Goal: Check status

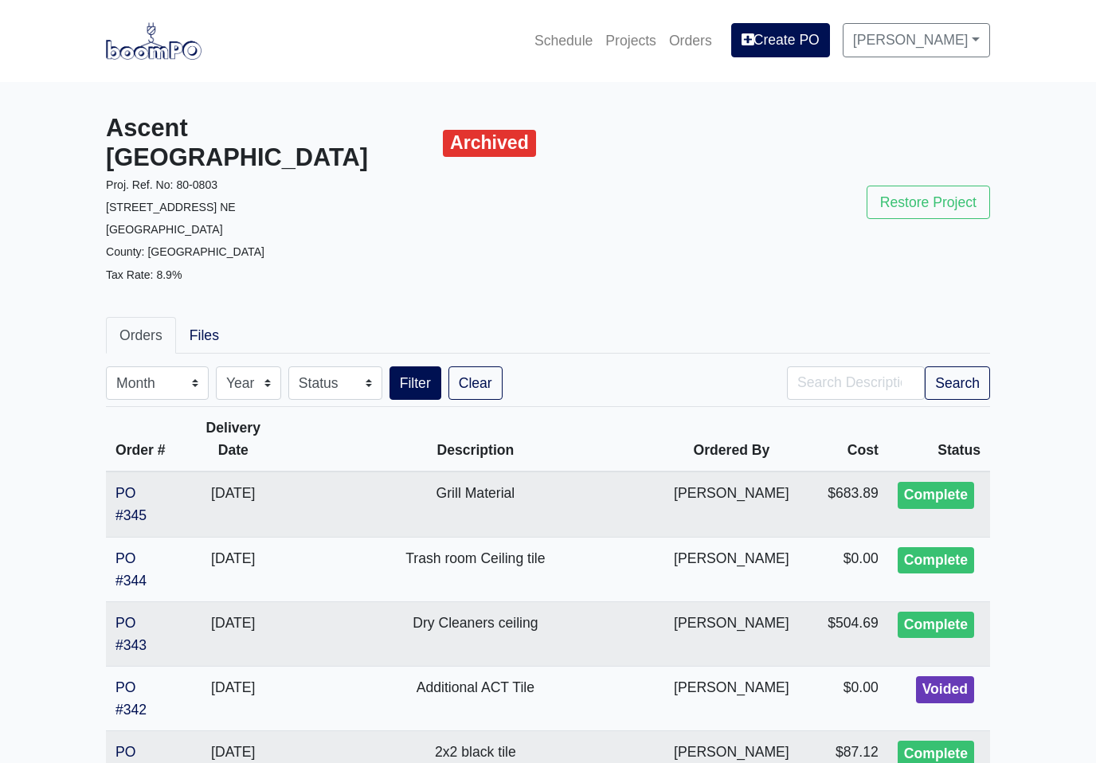
click at [619, 48] on link "Projects" at bounding box center [631, 40] width 64 height 35
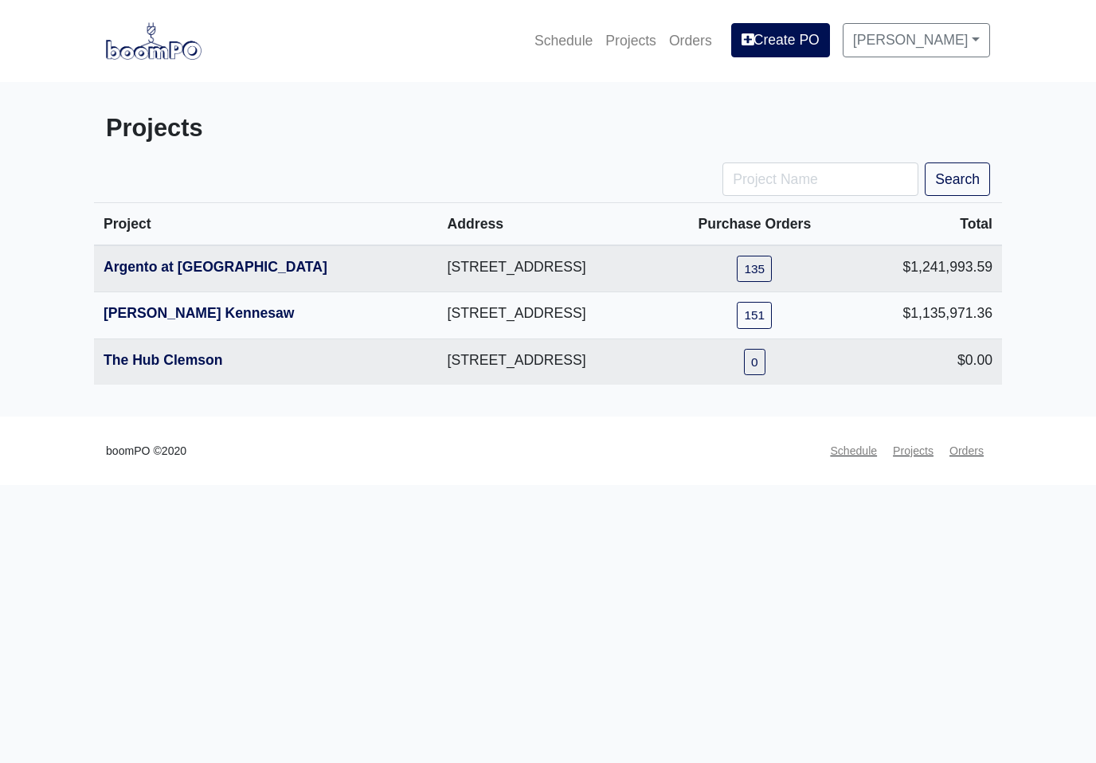
click at [274, 269] on link "Argento at [GEOGRAPHIC_DATA]" at bounding box center [216, 267] width 224 height 16
click at [127, 319] on link "Solis Kennesaw" at bounding box center [199, 313] width 191 height 16
click at [281, 268] on link "Argento at Sugarloaf Parkway" at bounding box center [216, 267] width 224 height 16
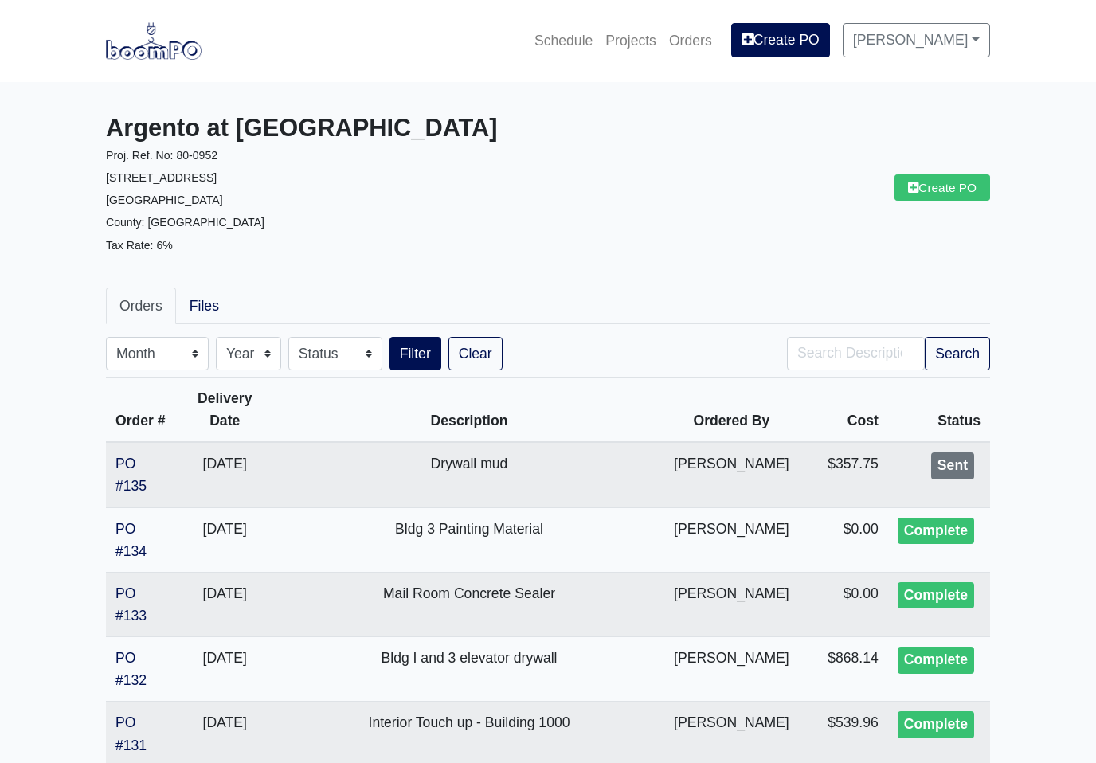
click at [137, 485] on link "PO #135" at bounding box center [130, 474] width 31 height 38
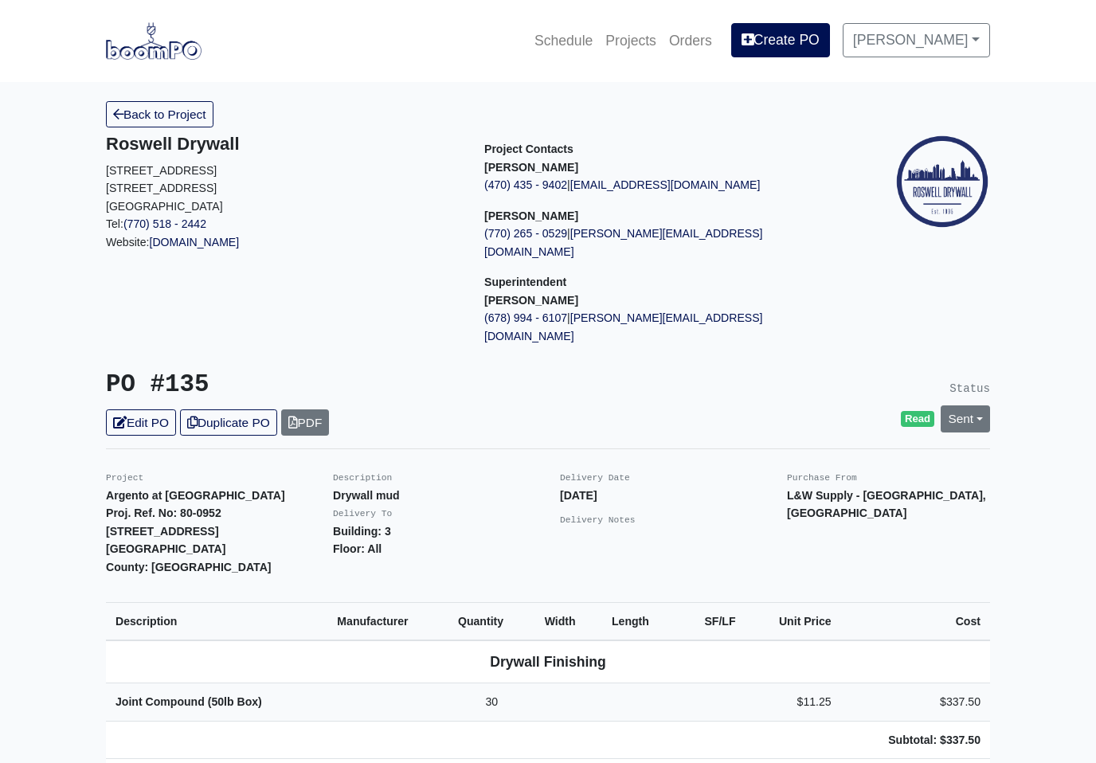
click at [979, 405] on link "Sent" at bounding box center [964, 418] width 49 height 26
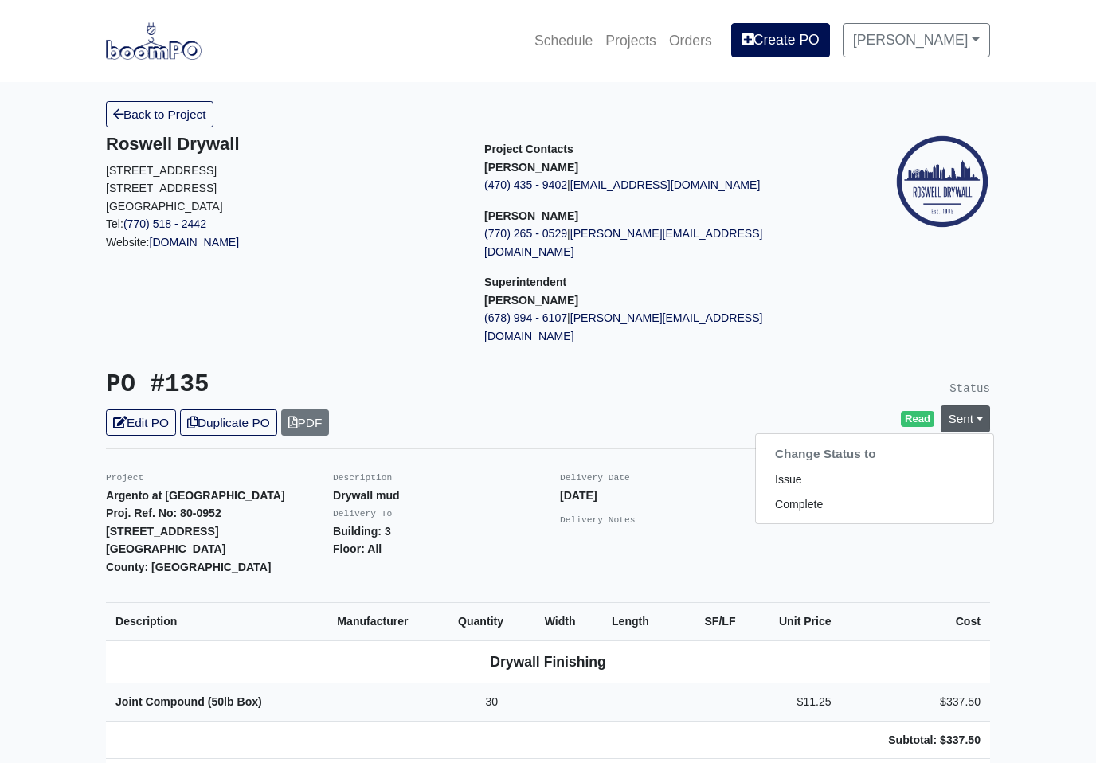
click at [823, 492] on link "Complete" at bounding box center [874, 504] width 237 height 25
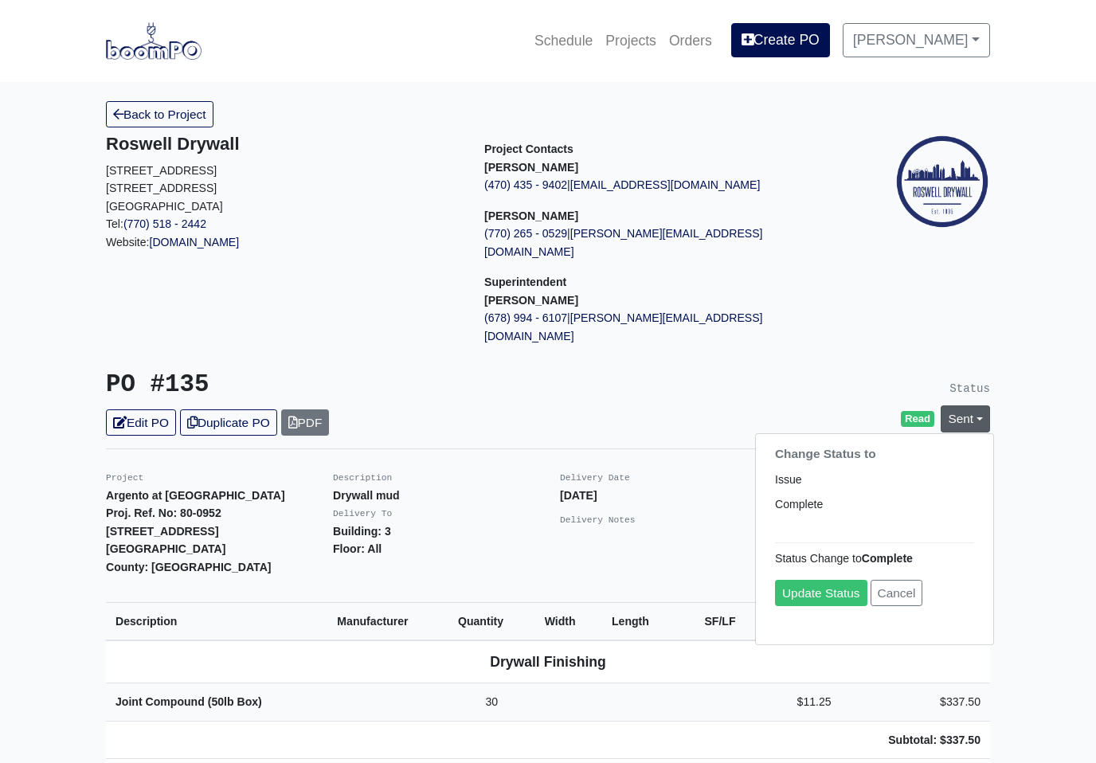
click at [838, 580] on link "Update Status" at bounding box center [821, 593] width 92 height 26
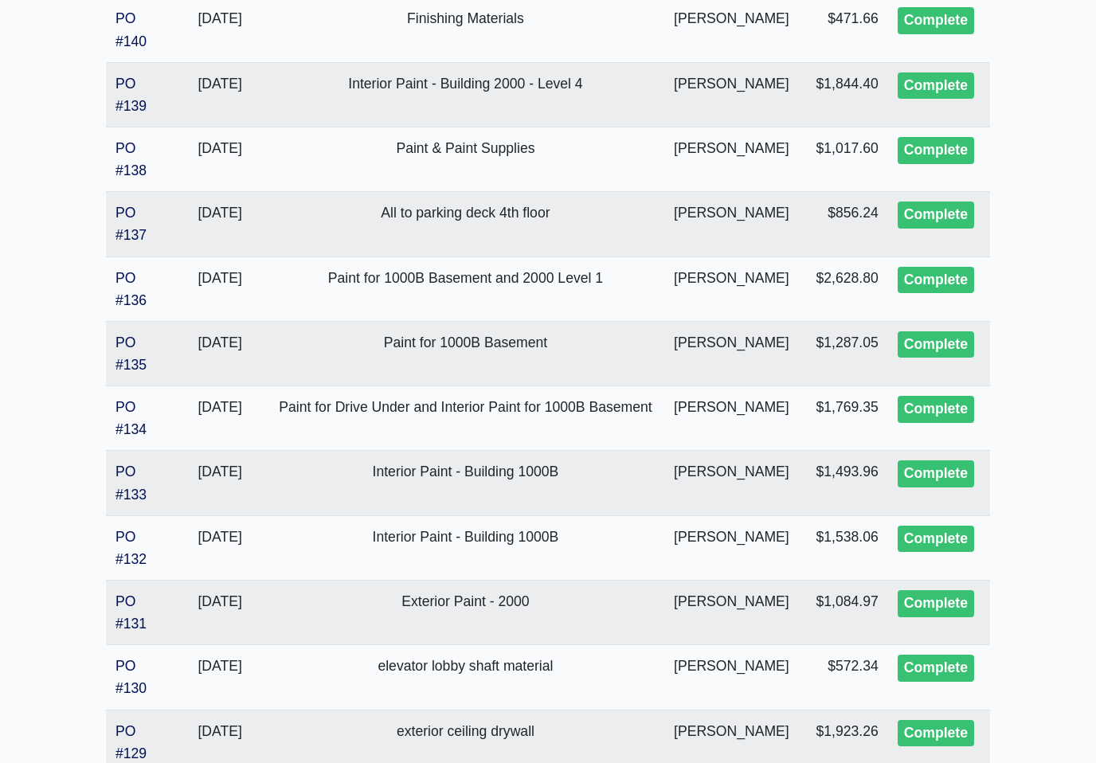
scroll to position [999, 0]
